Goal: Information Seeking & Learning: Learn about a topic

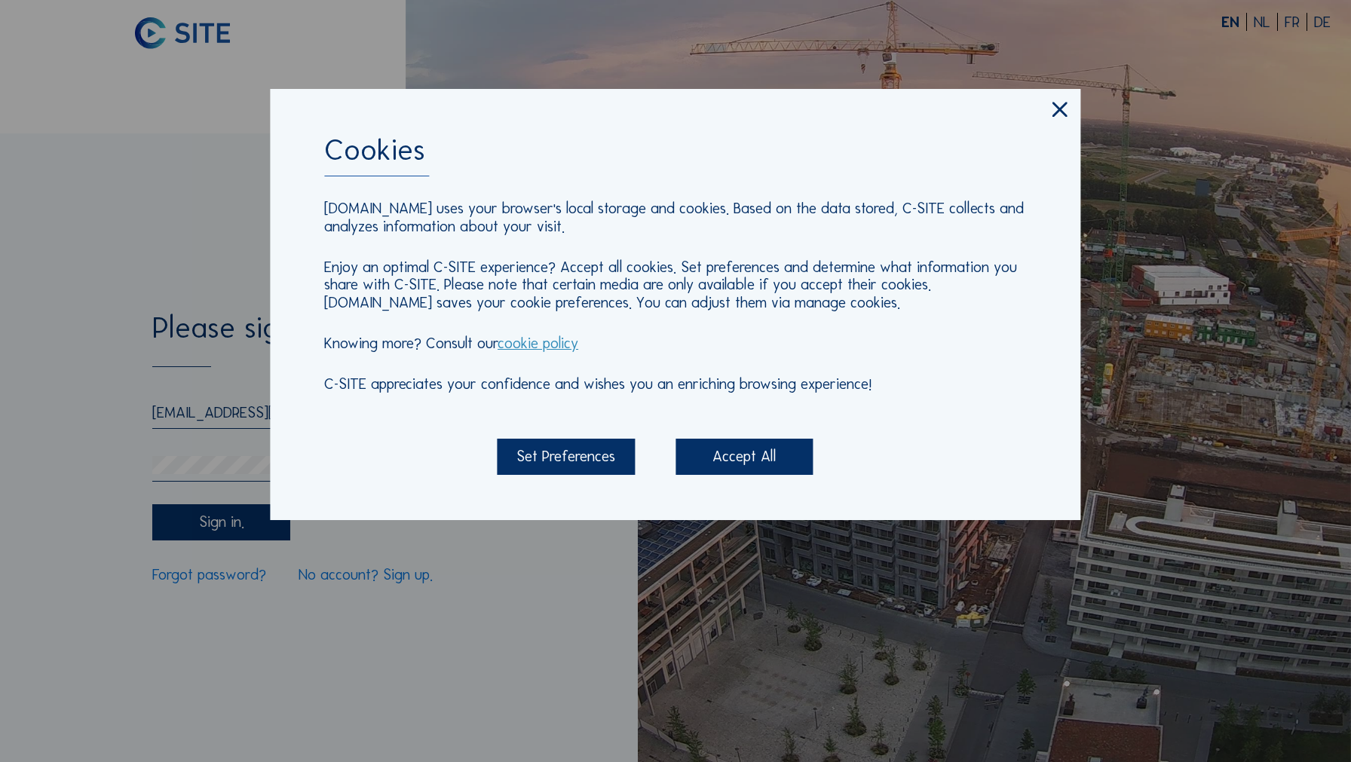
type input "[EMAIL_ADDRESS][DOMAIN_NAME]"
click at [783, 472] on div "Accept All" at bounding box center [744, 457] width 138 height 36
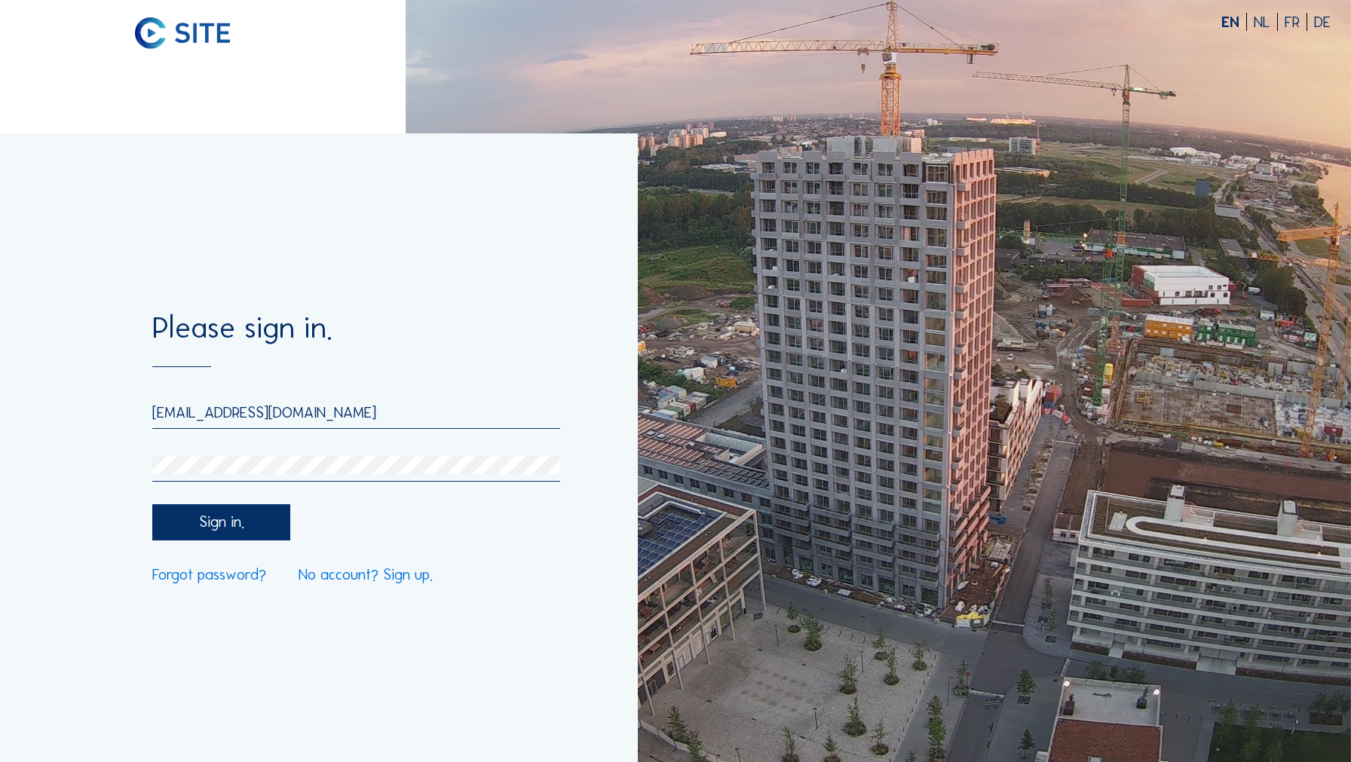
click at [242, 516] on div "Sign in." at bounding box center [221, 522] width 138 height 36
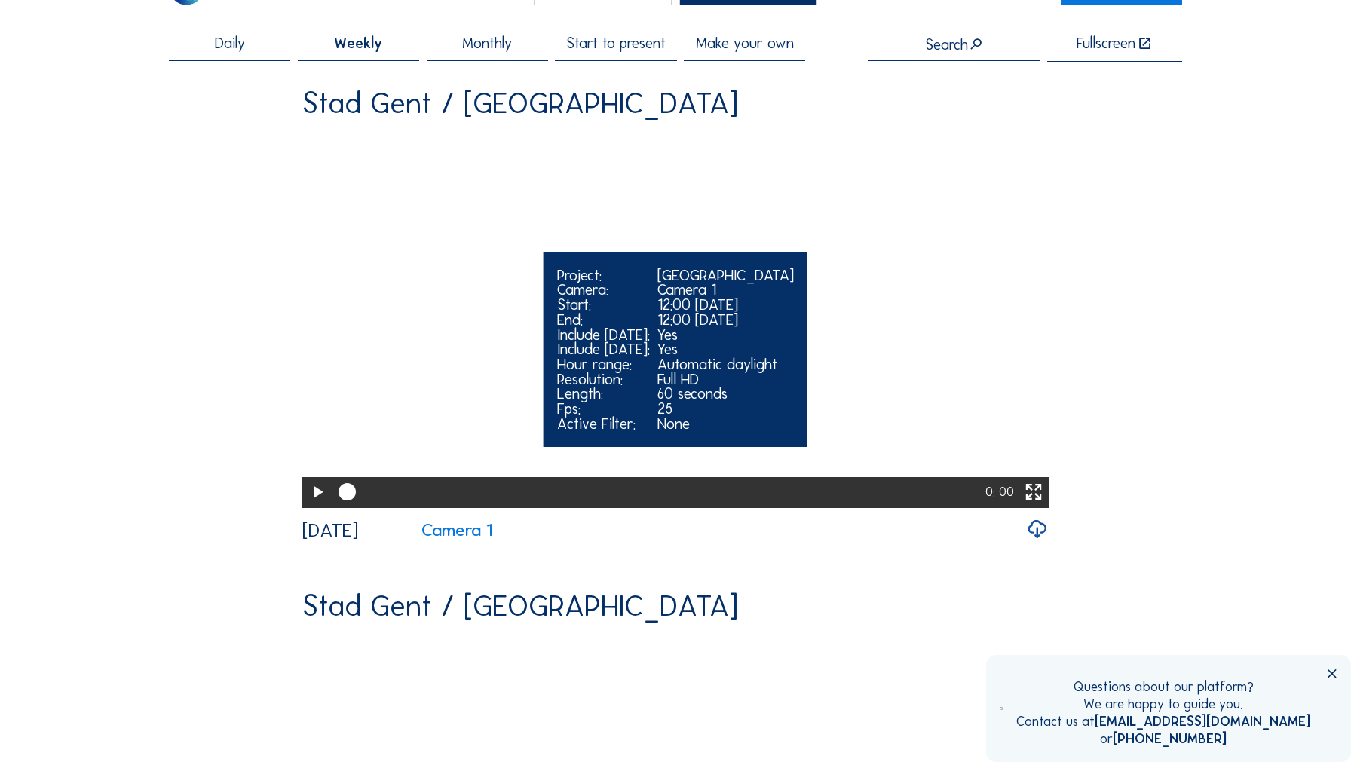
scroll to position [65, 0]
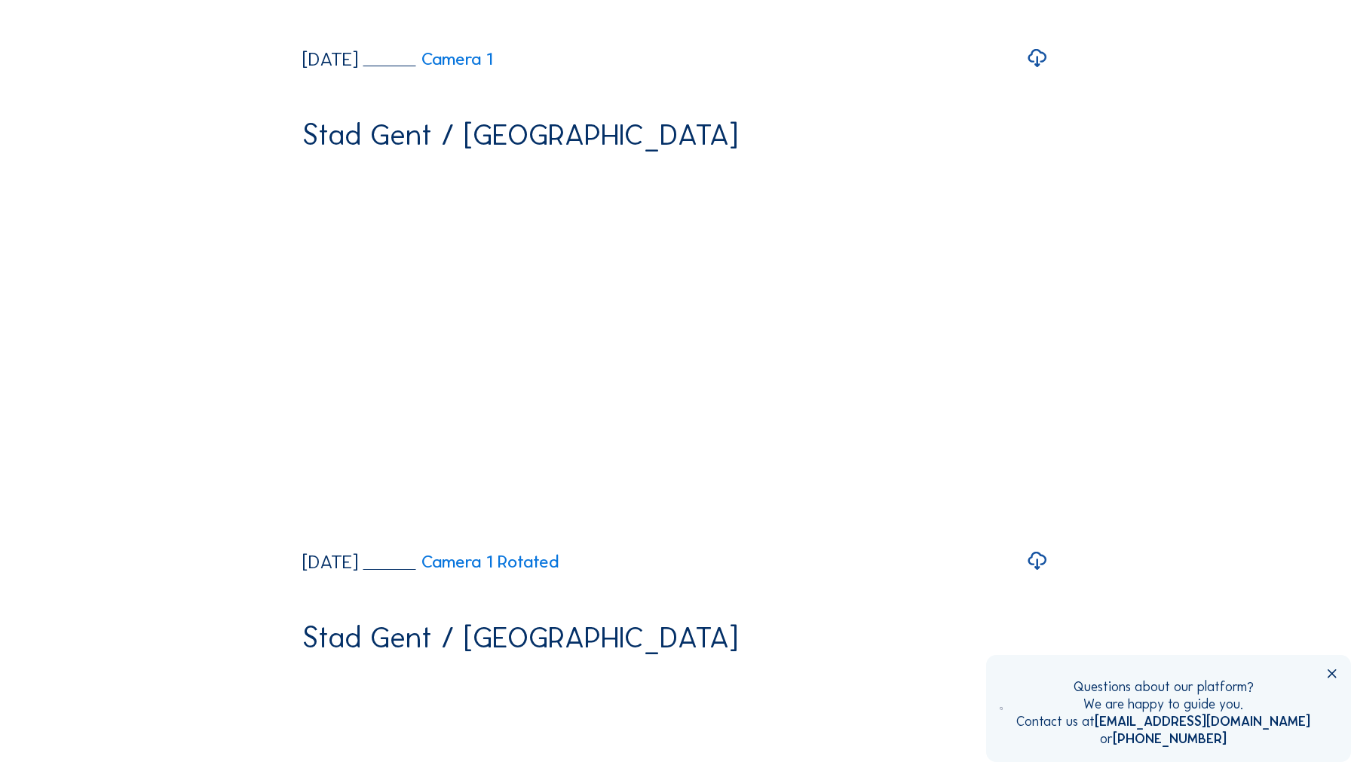
scroll to position [792, 0]
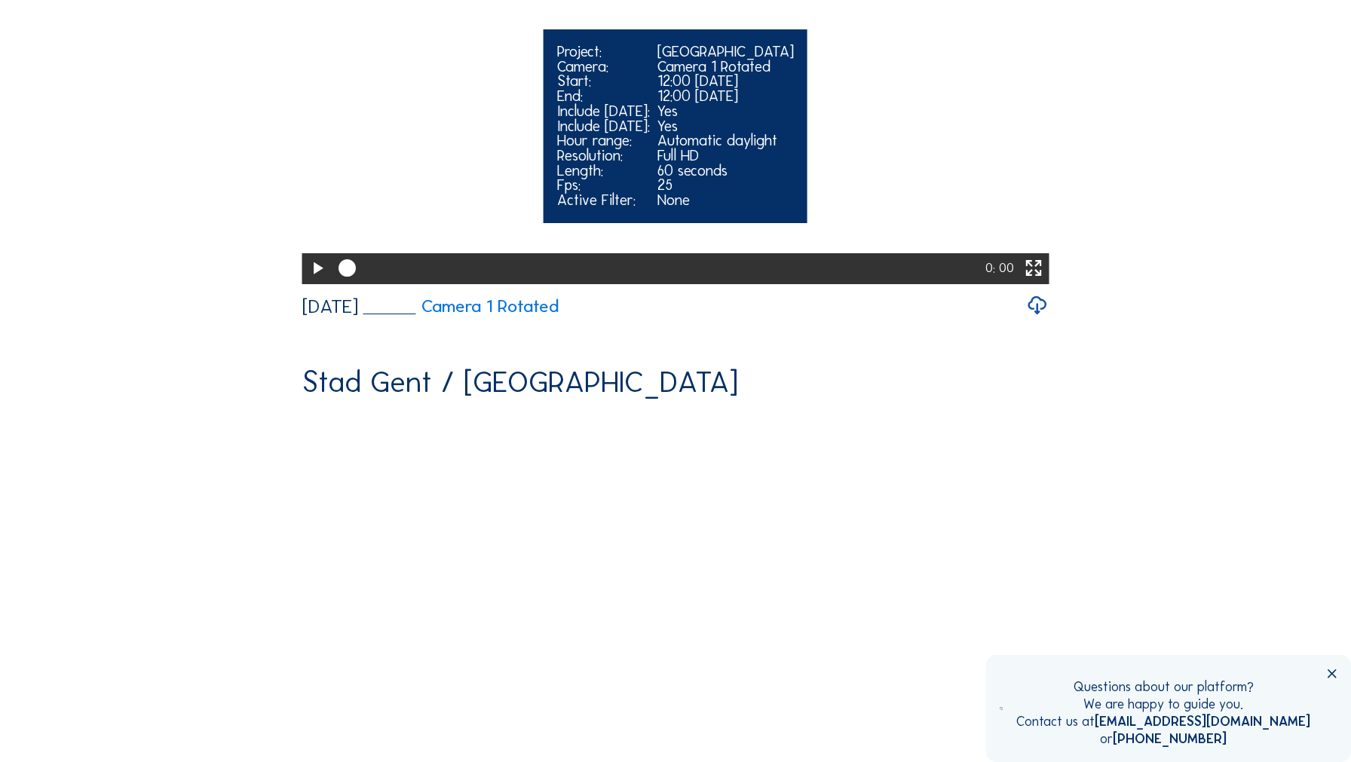
click at [316, 281] on icon at bounding box center [317, 268] width 21 height 25
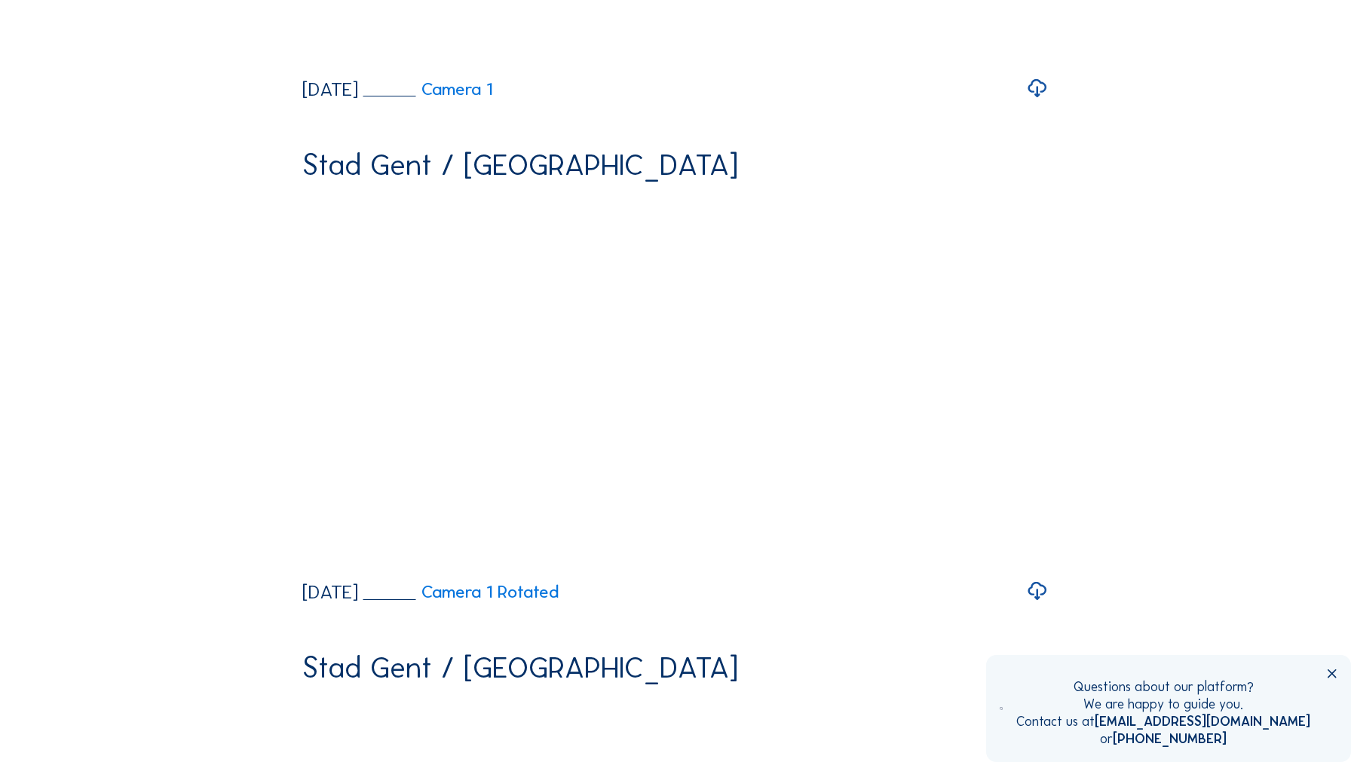
scroll to position [1123, 0]
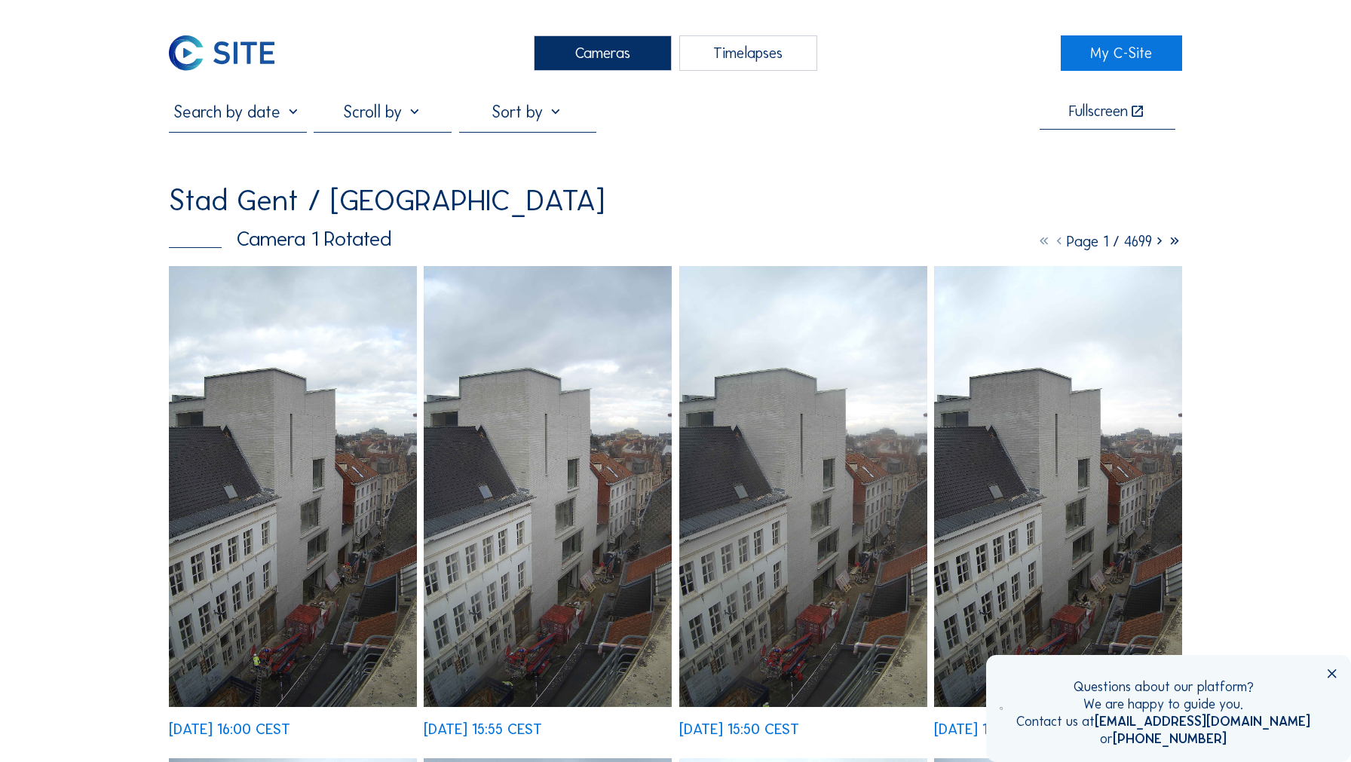
click at [253, 67] on img at bounding box center [222, 52] width 106 height 35
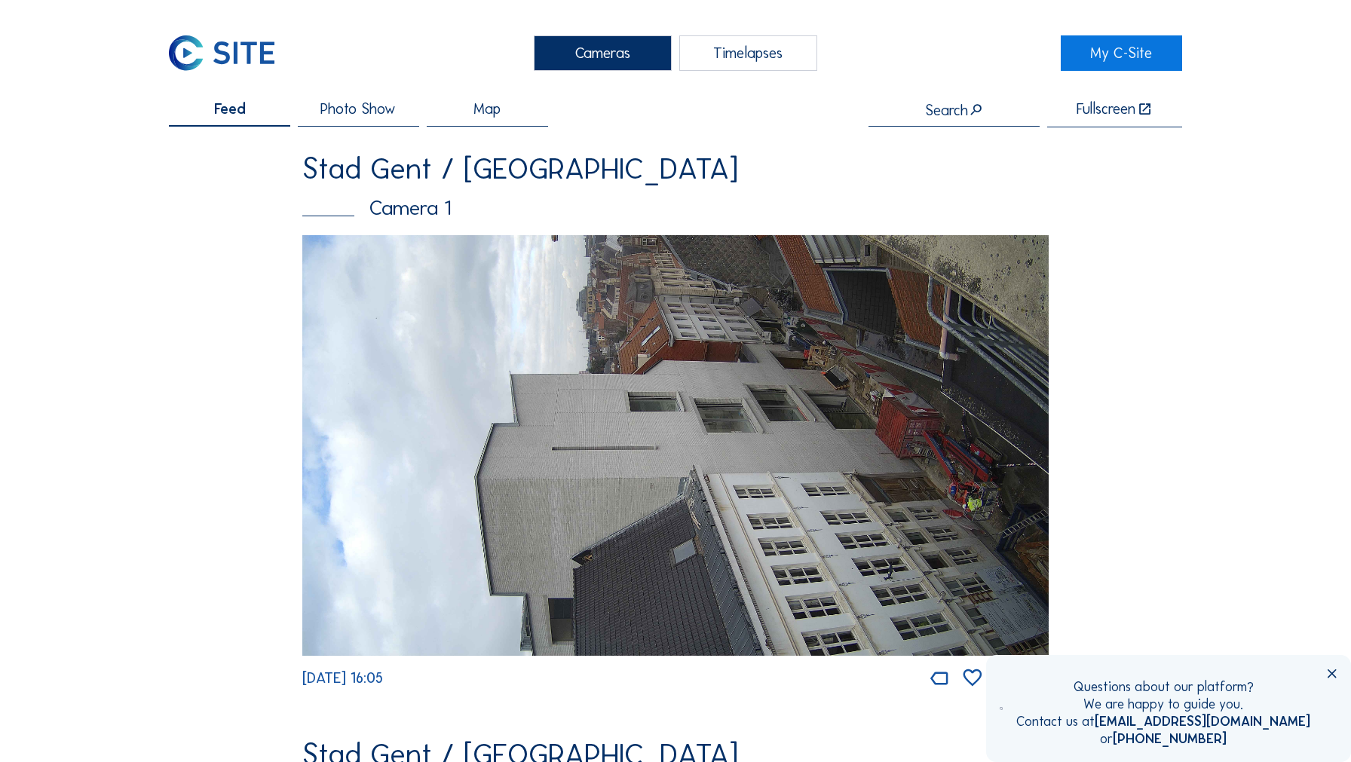
click at [752, 49] on div "Timelapses" at bounding box center [748, 52] width 138 height 35
